Goal: Connect with others: Connect with others

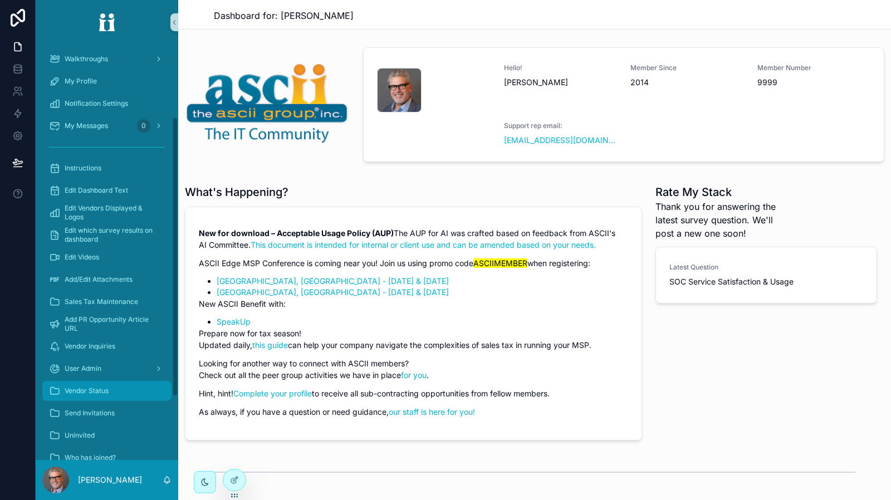
scroll to position [167, 0]
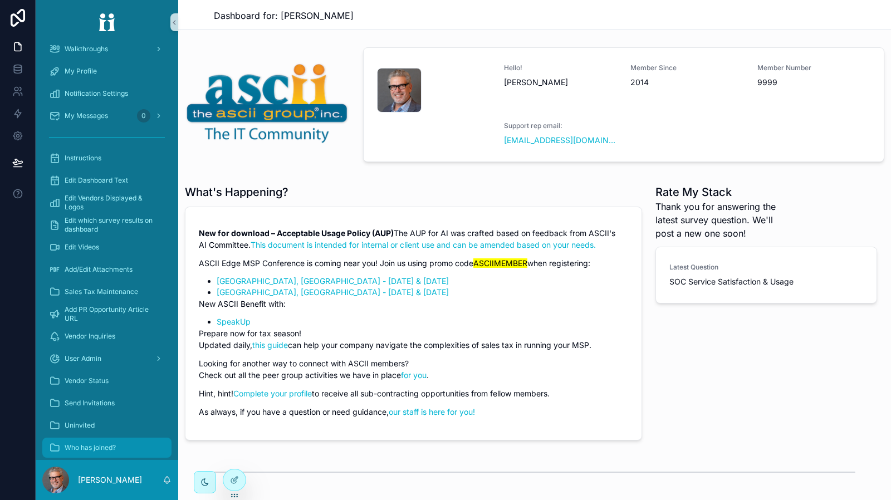
click at [89, 443] on span "Who has joined?" at bounding box center [90, 447] width 51 height 9
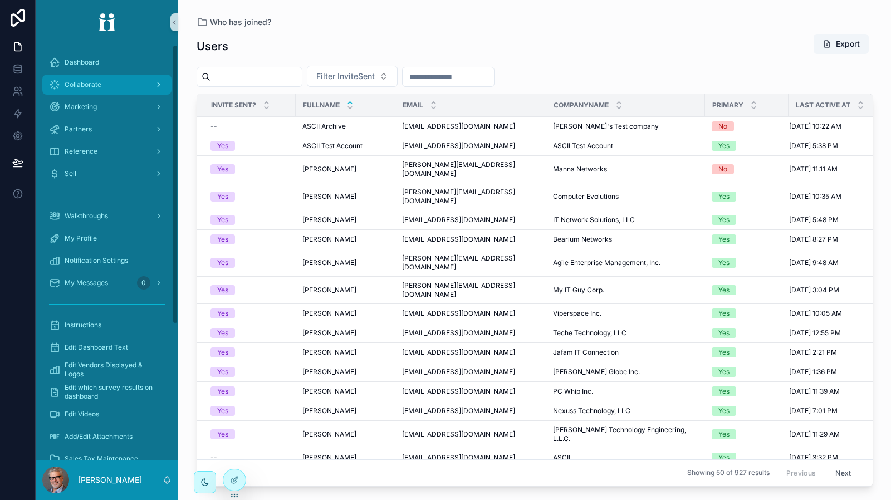
click at [116, 87] on div "Collaborate" at bounding box center [107, 85] width 116 height 18
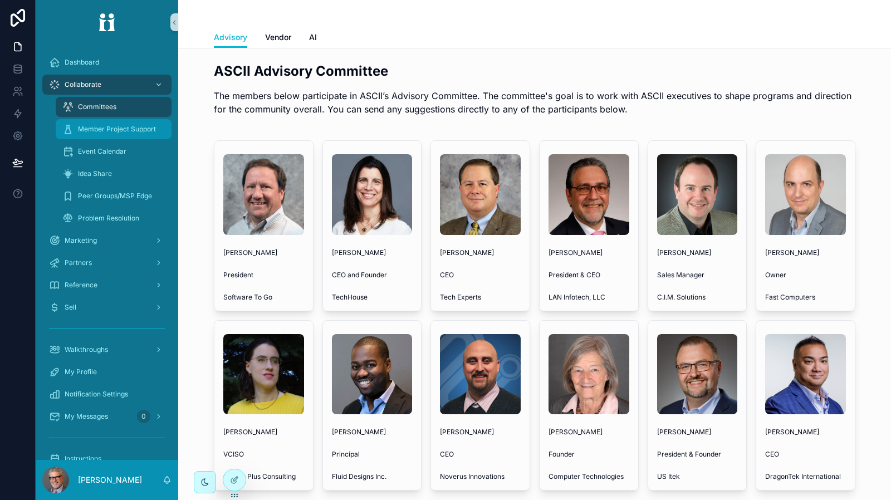
click at [110, 131] on span "Member Project Support" at bounding box center [117, 129] width 78 height 9
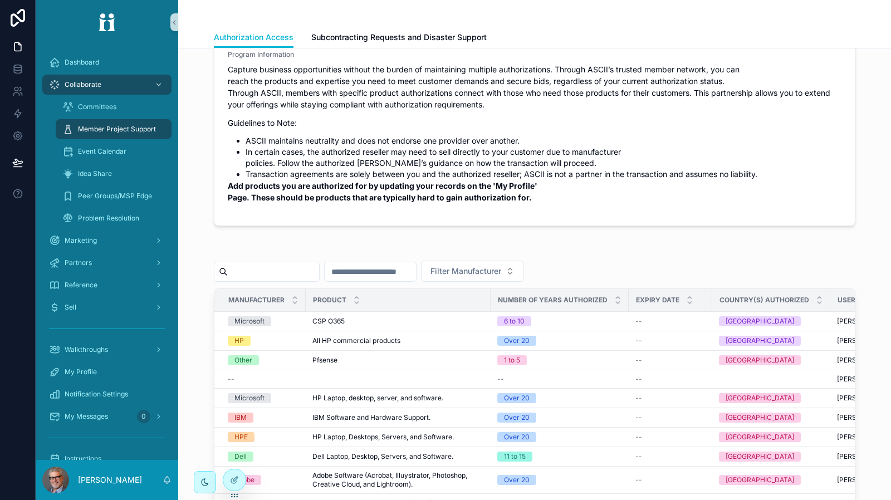
scroll to position [111, 0]
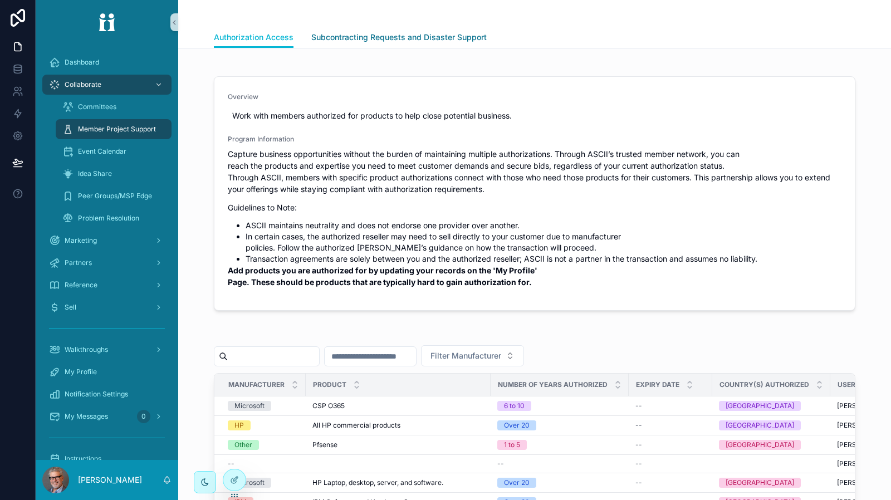
click at [412, 40] on span "Subcontracting Requests and Disaster Support" at bounding box center [398, 37] width 175 height 11
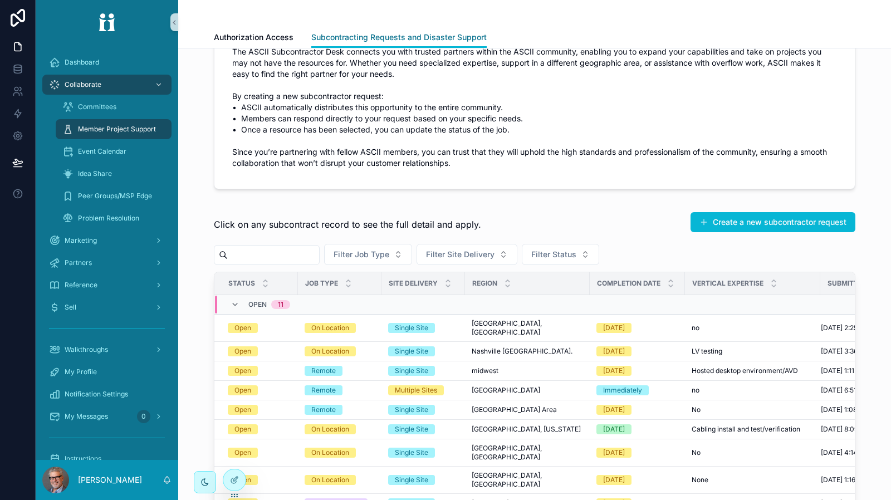
scroll to position [223, 0]
